Goal: Check status: Check status

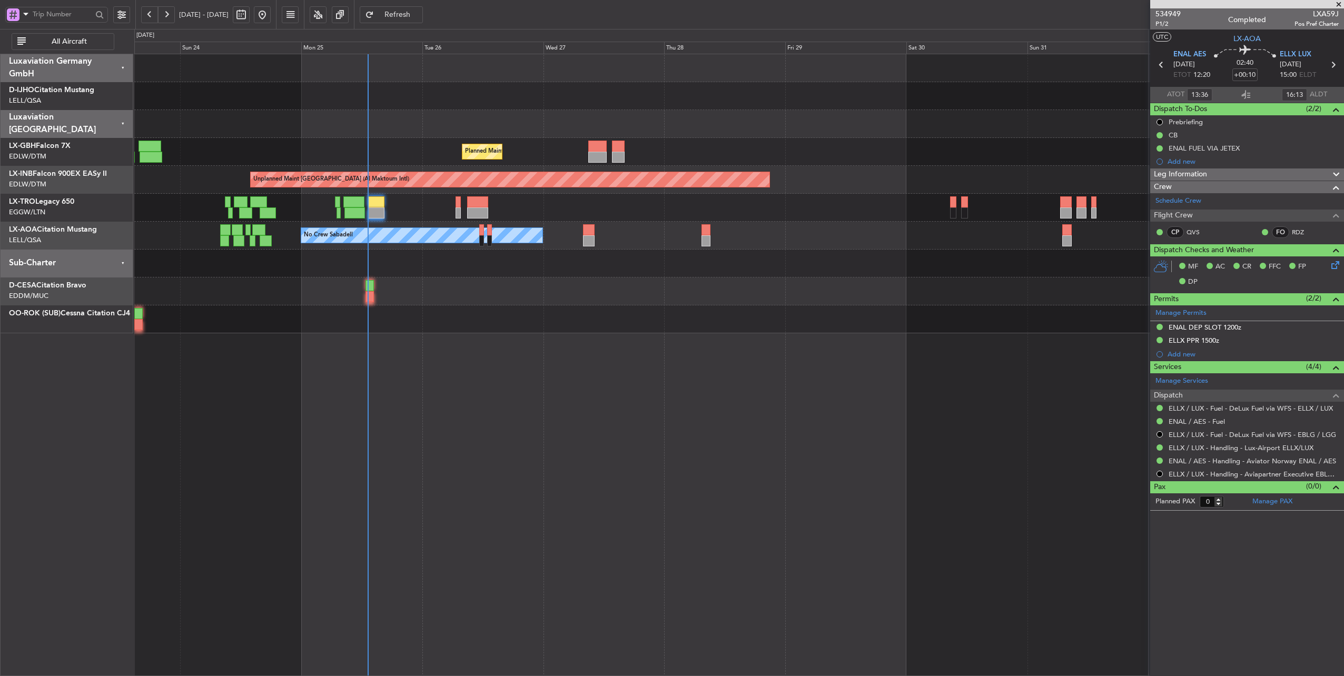
click at [406, 11] on button "Refresh" at bounding box center [391, 14] width 63 height 17
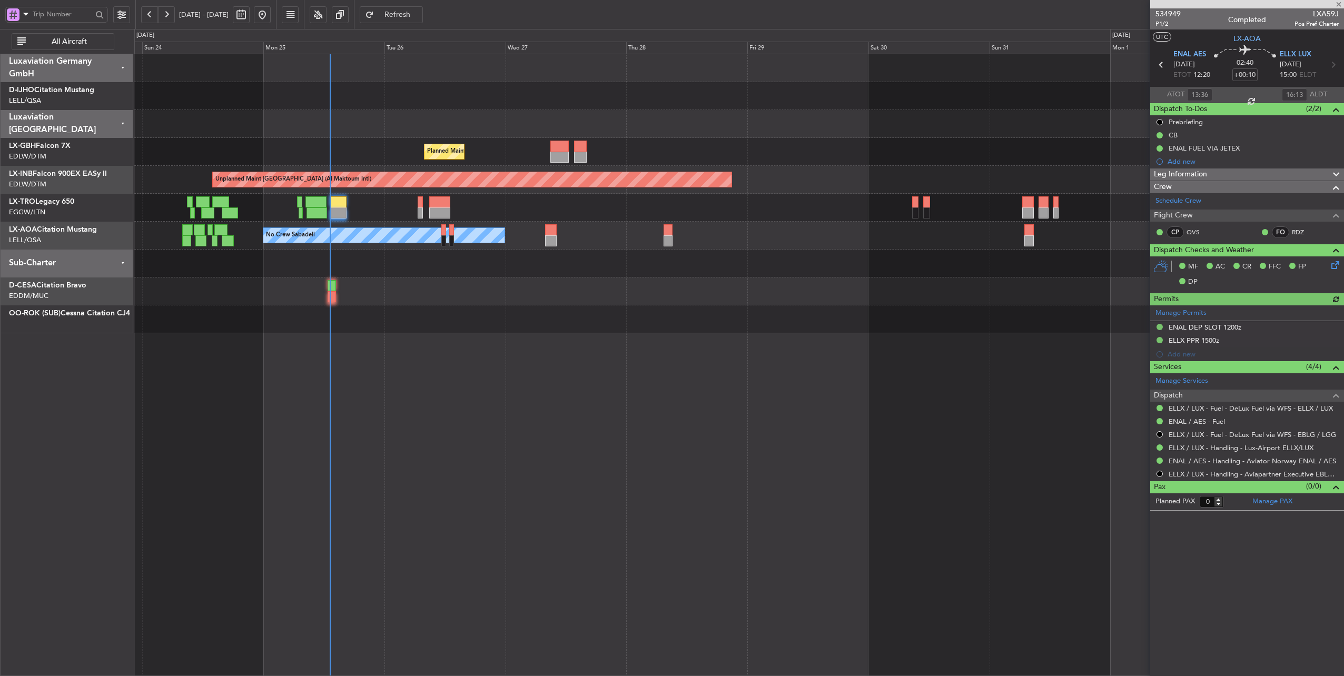
click at [409, 265] on div at bounding box center [739, 264] width 1210 height 28
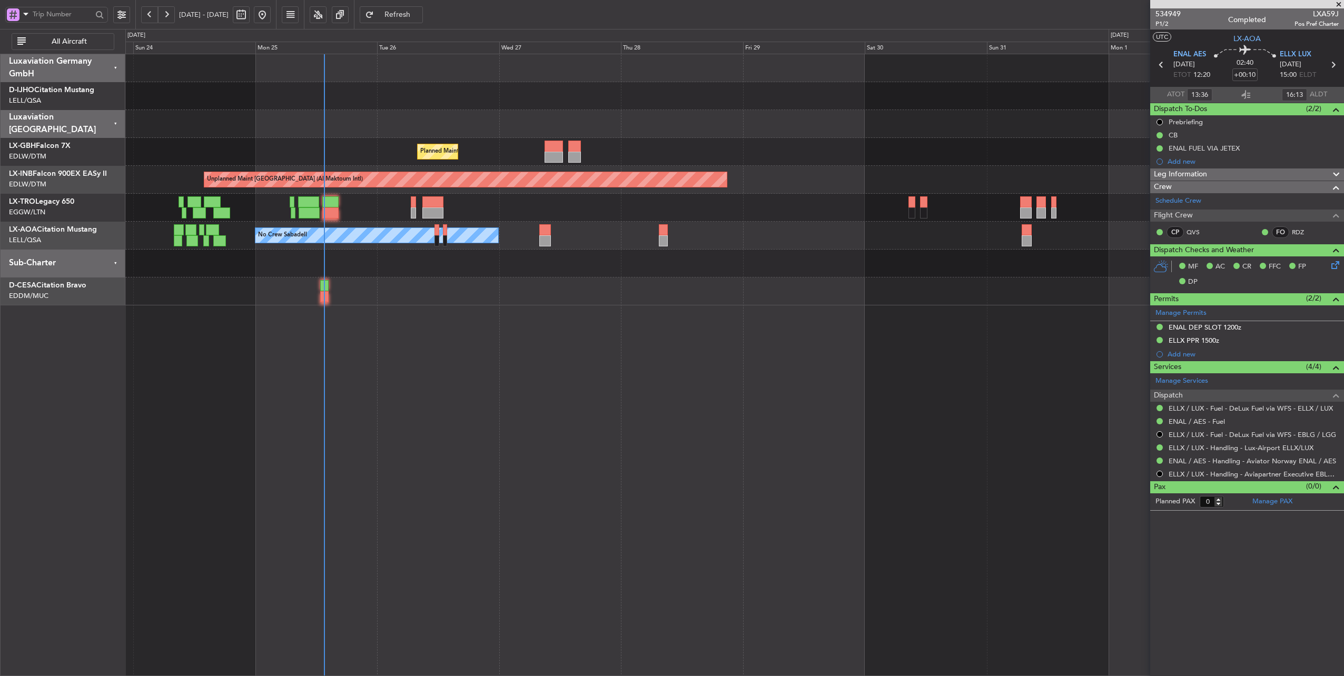
click at [482, 265] on div at bounding box center [734, 264] width 1219 height 28
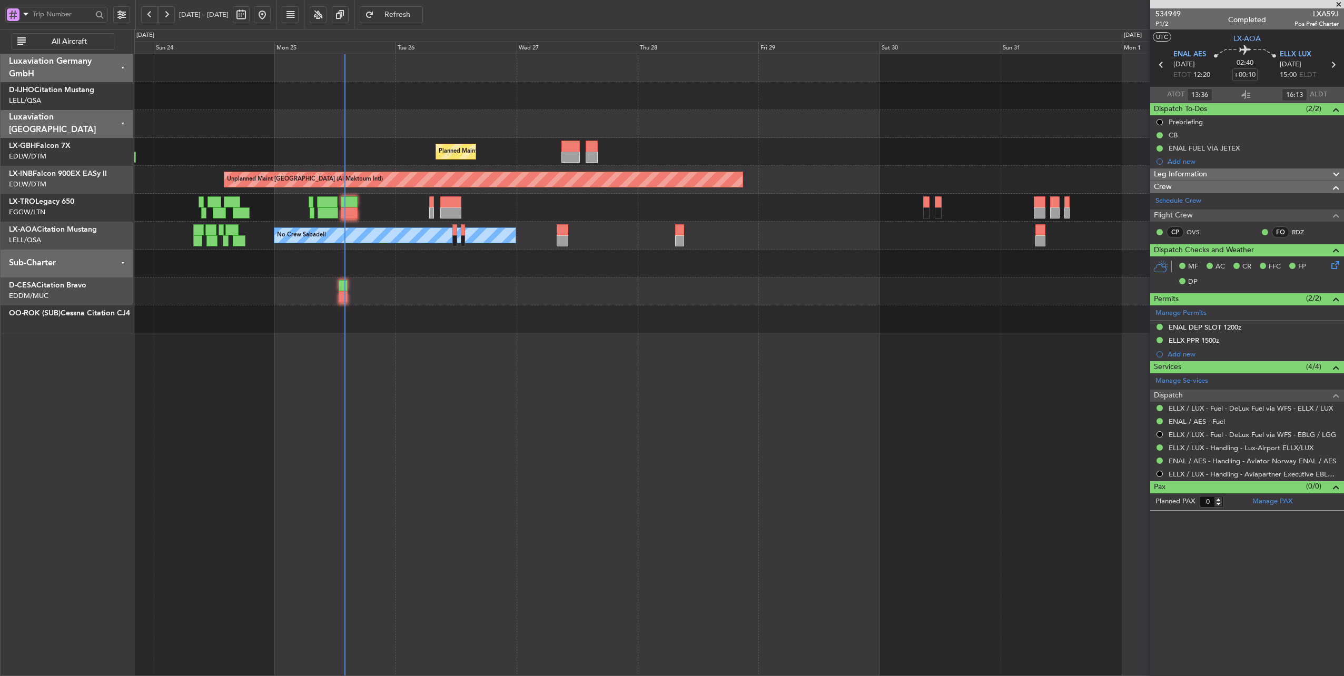
click at [409, 209] on div "Planned Maint [GEOGRAPHIC_DATA] ([GEOGRAPHIC_DATA])" at bounding box center [739, 208] width 1210 height 28
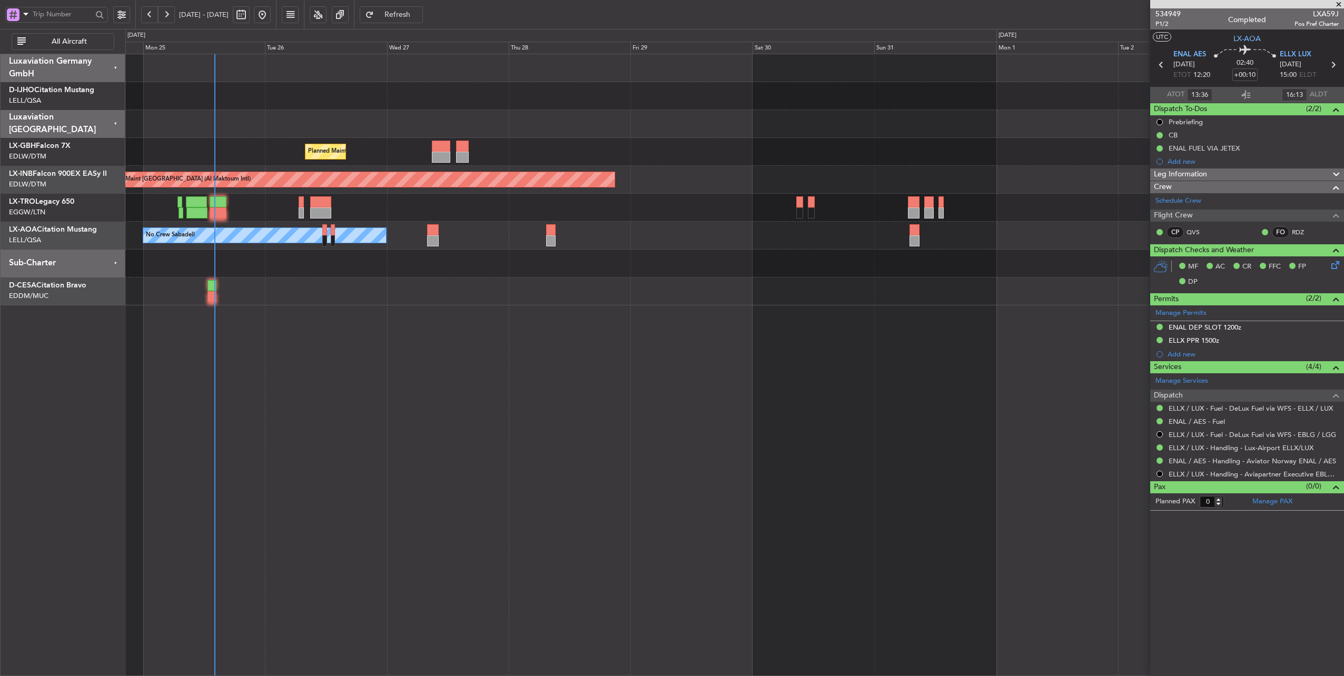
click at [356, 442] on div "Planned Maint Nice ([GEOGRAPHIC_DATA]) Unplanned Maint [GEOGRAPHIC_DATA] (Al Ma…" at bounding box center [734, 365] width 1219 height 623
click at [419, 14] on span "Refresh" at bounding box center [397, 14] width 43 height 7
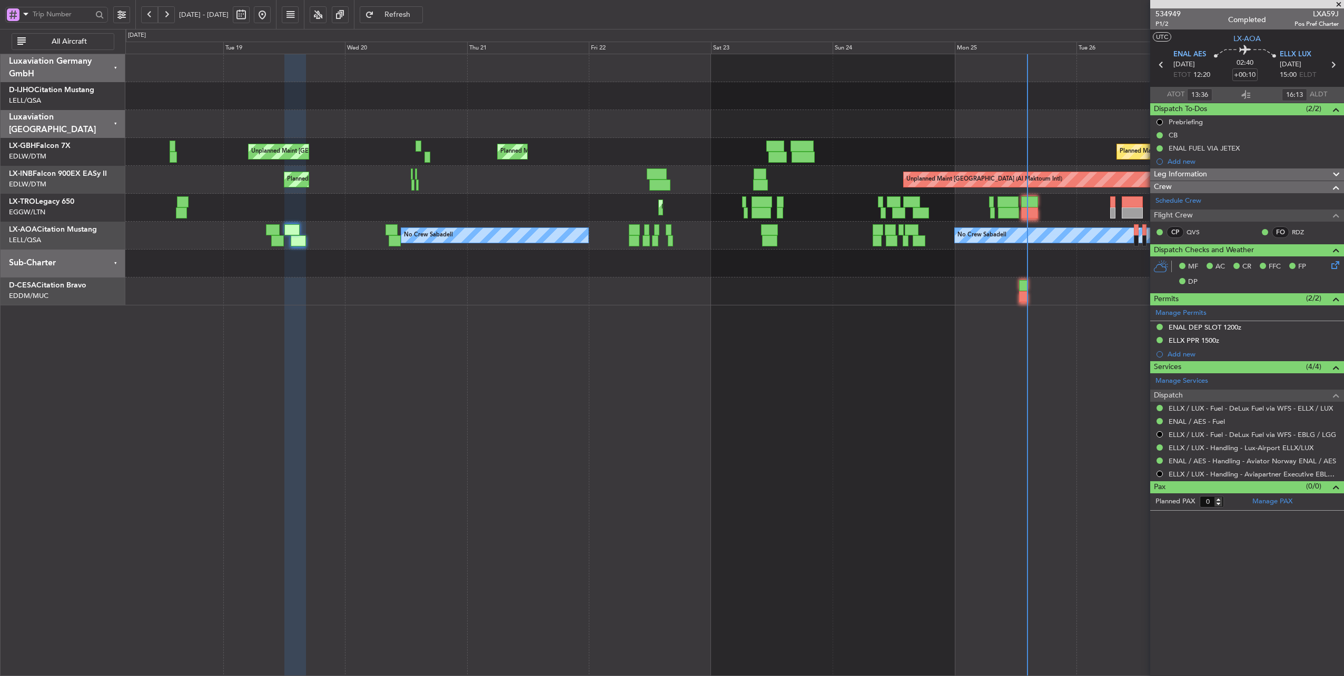
click at [1077, 275] on div at bounding box center [734, 264] width 1219 height 28
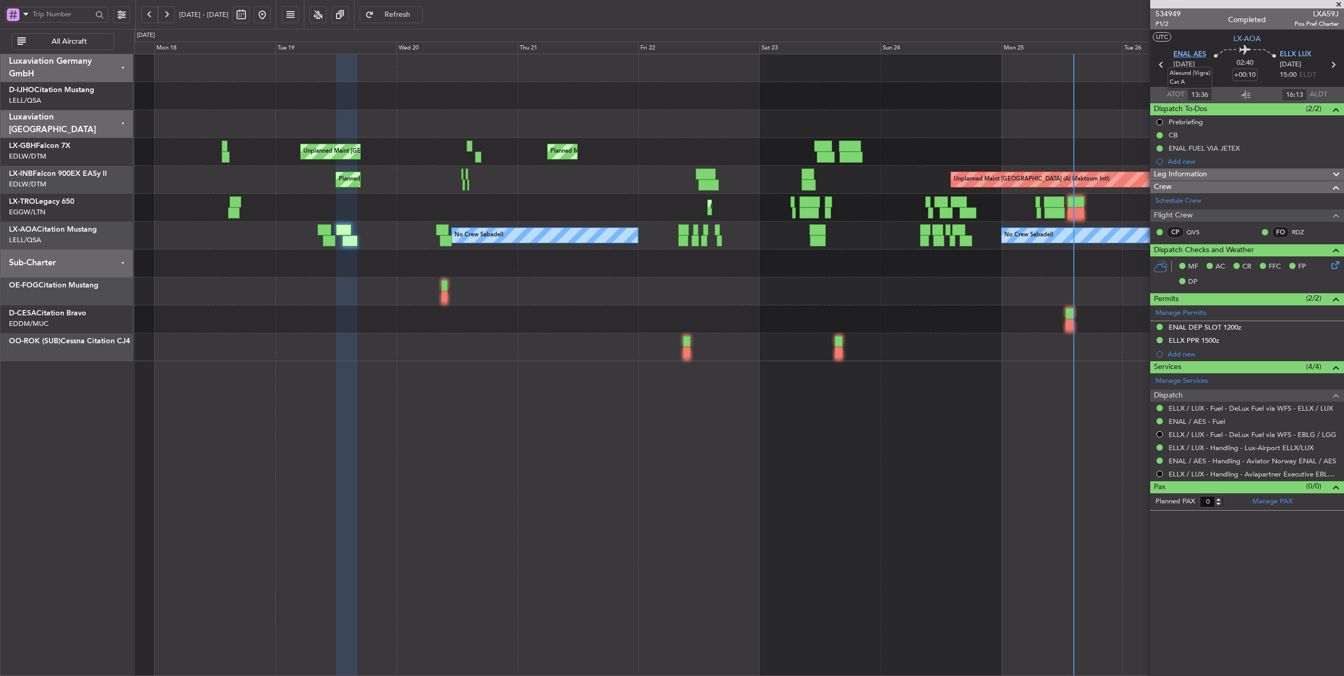
click at [1176, 53] on span "ENAL AES" at bounding box center [1189, 55] width 33 height 11
click at [271, 11] on button at bounding box center [262, 14] width 17 height 17
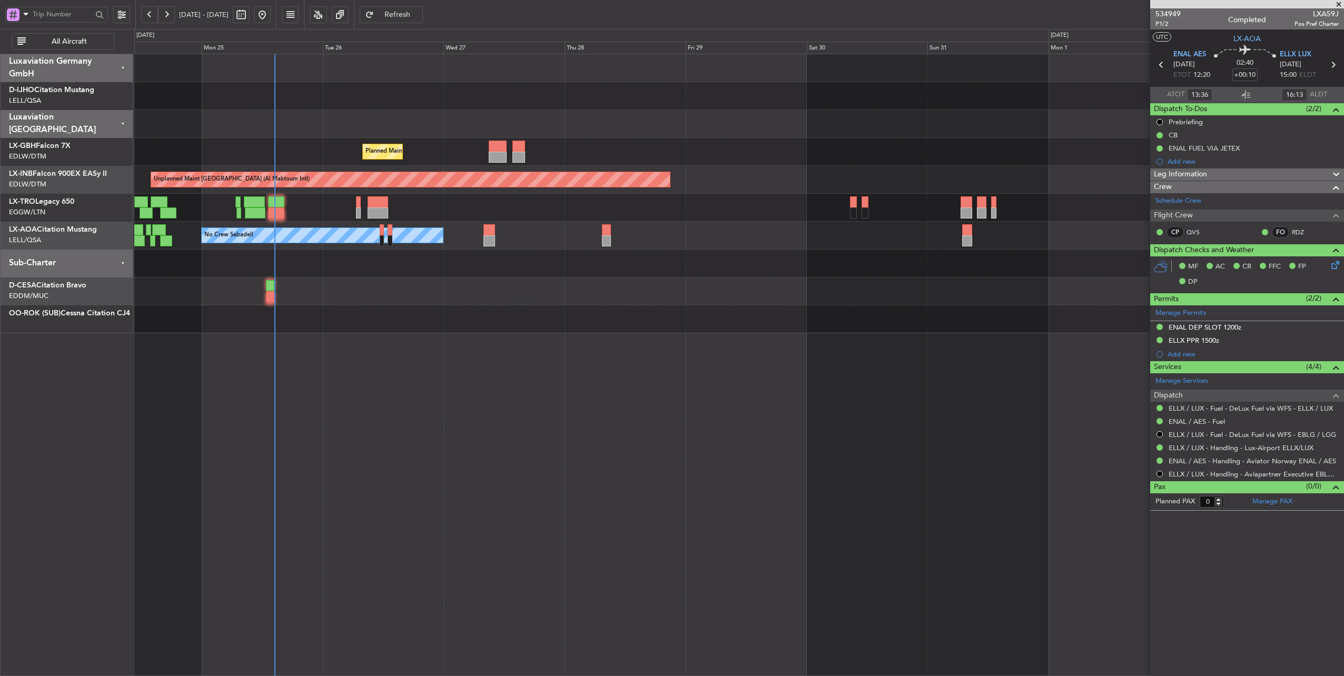
click at [413, 266] on div at bounding box center [739, 264] width 1210 height 28
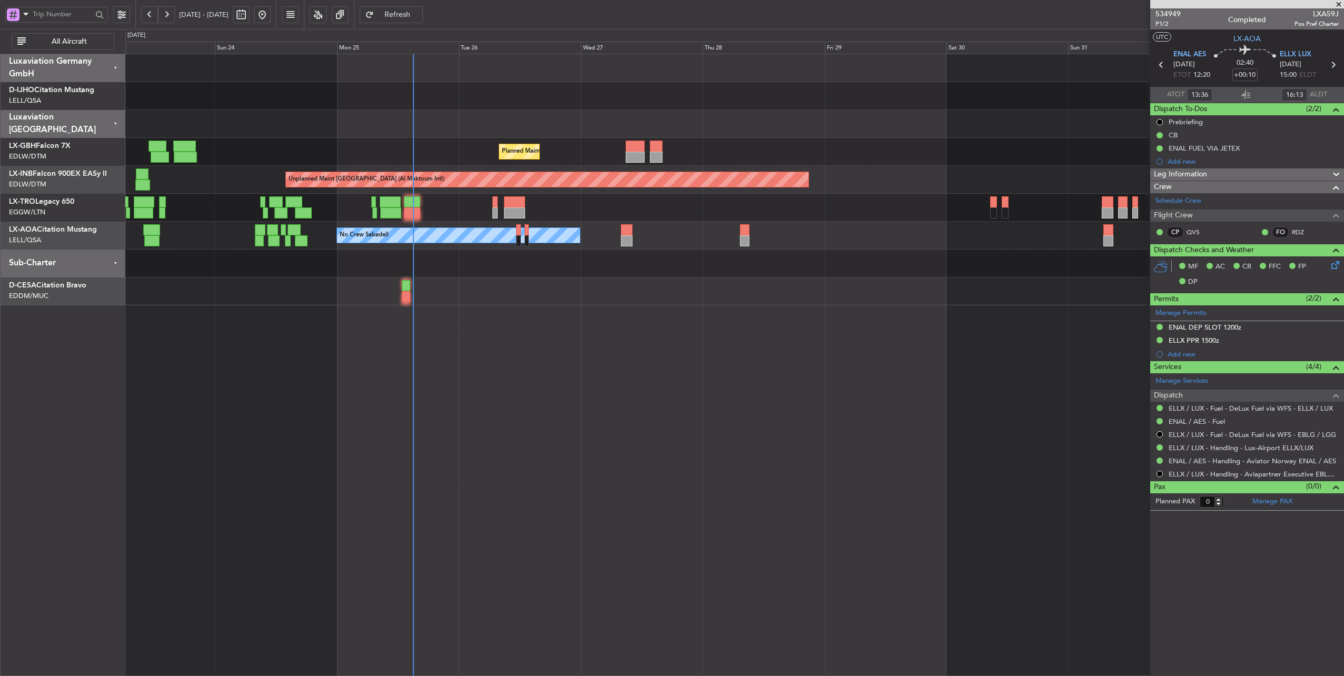
click at [495, 369] on div "Planned Maint Nice ([GEOGRAPHIC_DATA]) [GEOGRAPHIC_DATA] ([GEOGRAPHIC_DATA]) Un…" at bounding box center [734, 365] width 1219 height 623
